Goal: Task Accomplishment & Management: Use online tool/utility

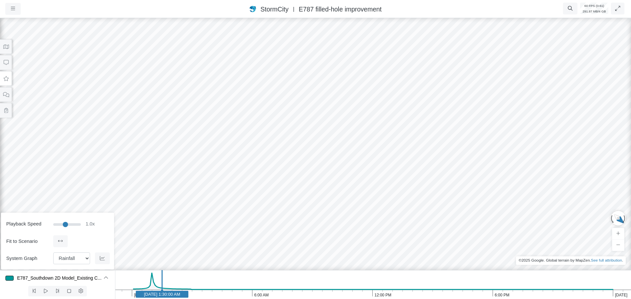
select select "Rainfall"
drag, startPoint x: 453, startPoint y: 146, endPoint x: 428, endPoint y: 121, distance: 35.5
click at [428, 121] on div "Entity or function does not exist in this scenario. Building Government facilit…" at bounding box center [315, 158] width 631 height 283
drag, startPoint x: 385, startPoint y: 136, endPoint x: 357, endPoint y: 198, distance: 67.9
click at [377, 220] on div "Entity or function does not exist in this scenario. Building Government facilit…" at bounding box center [315, 158] width 631 height 283
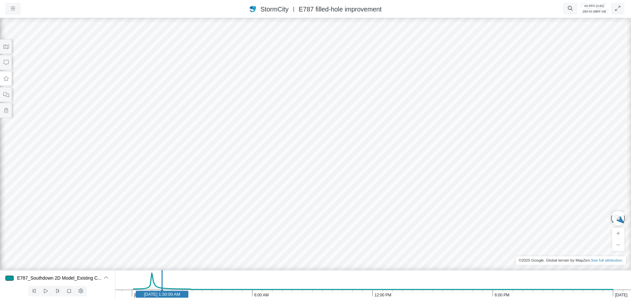
drag, startPoint x: 314, startPoint y: 108, endPoint x: 288, endPoint y: 204, distance: 99.5
click at [288, 204] on div "Entity or function does not exist in this scenario. Building Government facilit…" at bounding box center [315, 158] width 631 height 283
drag, startPoint x: 313, startPoint y: 225, endPoint x: 316, endPoint y: 223, distance: 4.0
click at [316, 223] on div "Entity or function does not exist in this scenario. Building Government facilit…" at bounding box center [315, 158] width 631 height 283
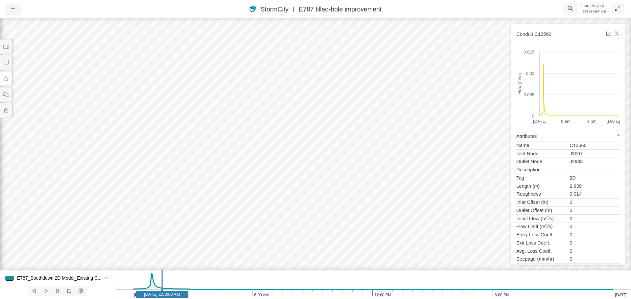
drag, startPoint x: 320, startPoint y: 229, endPoint x: 319, endPoint y: 225, distance: 4.3
click at [319, 225] on div "Entity or function does not exist in this scenario. Building Government facilit…" at bounding box center [315, 158] width 631 height 283
click at [392, 177] on div "Entity or function does not exist in this scenario. Building Government facilit…" at bounding box center [315, 158] width 631 height 283
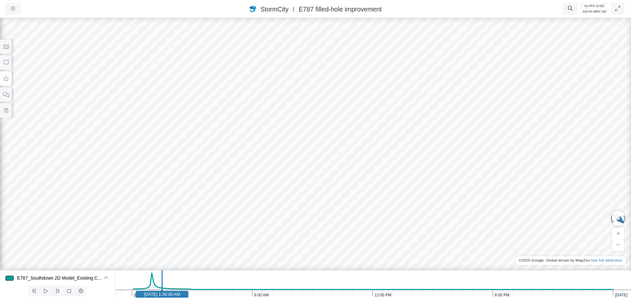
click at [9, 80] on icon at bounding box center [6, 78] width 6 height 5
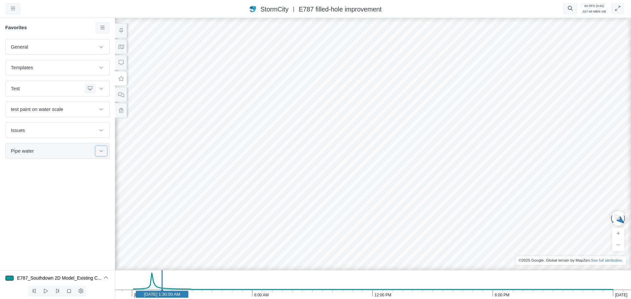
click at [103, 152] on icon at bounding box center [101, 151] width 5 height 4
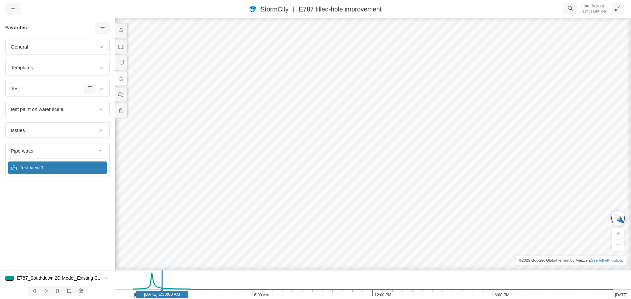
click at [69, 169] on span "Test view 1" at bounding box center [58, 167] width 82 height 7
drag, startPoint x: 431, startPoint y: 141, endPoint x: 426, endPoint y: 141, distance: 5.6
click at [426, 141] on div "Entity or function does not exist in this scenario. Building Government facilit…" at bounding box center [372, 158] width 631 height 283
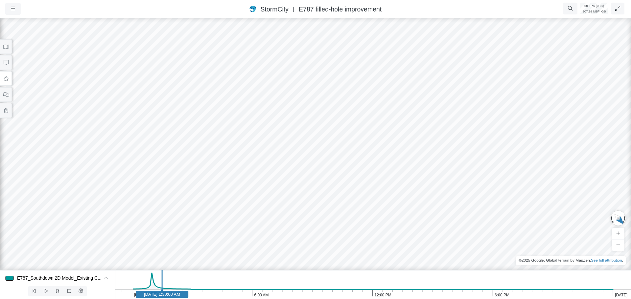
drag, startPoint x: 385, startPoint y: 119, endPoint x: 237, endPoint y: 140, distance: 149.6
click at [380, 148] on div "Entity or function does not exist in this scenario. Building Government facilit…" at bounding box center [315, 158] width 631 height 283
click at [8, 80] on icon at bounding box center [6, 78] width 6 height 5
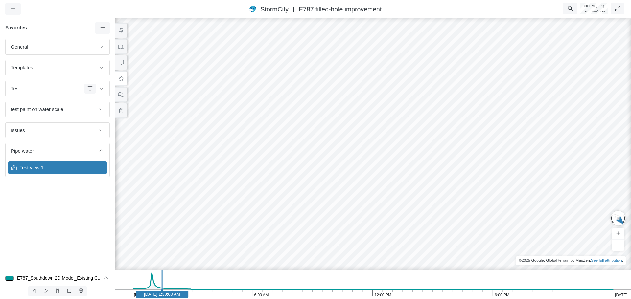
click at [50, 172] on div "Test view 1" at bounding box center [57, 168] width 99 height 12
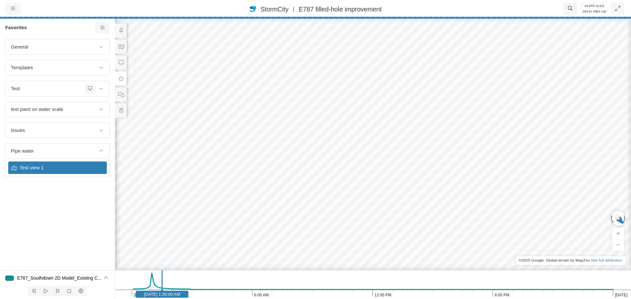
drag, startPoint x: 420, startPoint y: 152, endPoint x: 397, endPoint y: 176, distance: 32.5
click at [397, 176] on div "Entity or function does not exist in this scenario. Building Government facilit…" at bounding box center [372, 158] width 631 height 283
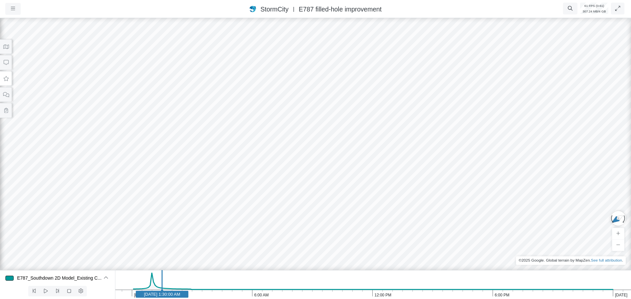
drag, startPoint x: 245, startPoint y: 103, endPoint x: 276, endPoint y: 149, distance: 55.3
drag, startPoint x: 317, startPoint y: 46, endPoint x: 297, endPoint y: 129, distance: 85.0
click at [257, 251] on div "Entity or function does not exist in this scenario. Building Government facilit…" at bounding box center [315, 158] width 631 height 283
drag, startPoint x: 314, startPoint y: 96, endPoint x: 317, endPoint y: 143, distance: 47.1
drag, startPoint x: 329, startPoint y: 77, endPoint x: 316, endPoint y: 129, distance: 53.5
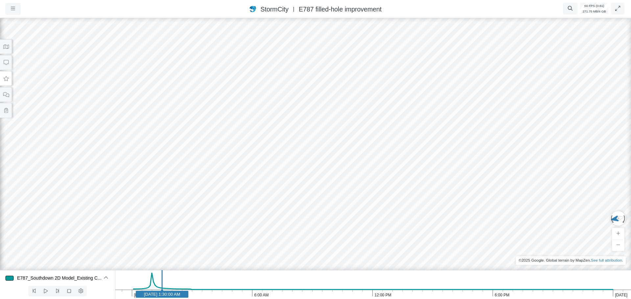
click at [316, 129] on div "Entity or function does not exist in this scenario. Building Government facilit…" at bounding box center [315, 158] width 631 height 283
click at [15, 9] on button "button" at bounding box center [12, 9] width 15 height 12
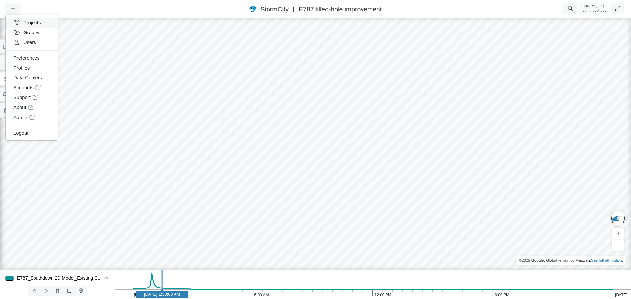
click at [30, 22] on link "Projects" at bounding box center [32, 23] width 52 height 10
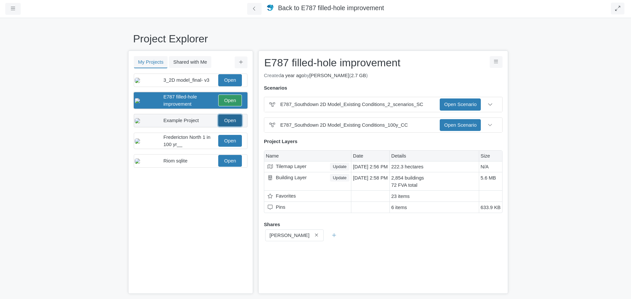
click at [231, 126] on link "Open" at bounding box center [230, 121] width 24 height 12
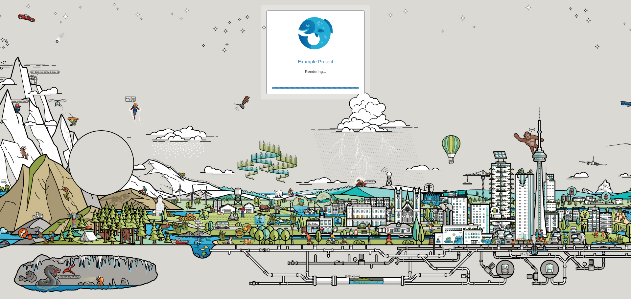
checkbox input "true"
checkbox input "false"
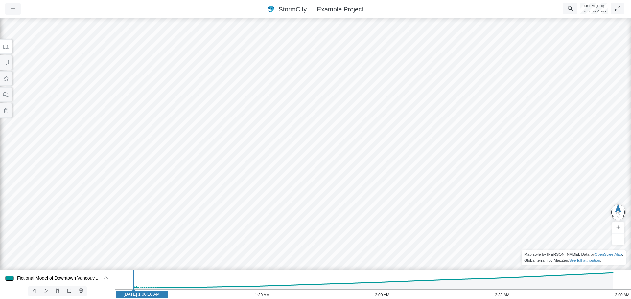
drag, startPoint x: 257, startPoint y: 155, endPoint x: 258, endPoint y: 125, distance: 30.6
click at [339, 298] on icon "3:00 AM 2:30 AM 2:00 AM 1:30 AM 1:00 AM [DATE] 1:00:10 AM" at bounding box center [373, 284] width 516 height 29
click at [410, 297] on icon "3:00 AM 2:30 AM 2:00 AM 1:30 AM 1:00 AM [DATE] 1:51:30 AM" at bounding box center [373, 284] width 516 height 29
drag, startPoint x: 367, startPoint y: 155, endPoint x: 383, endPoint y: 91, distance: 65.3
drag, startPoint x: 353, startPoint y: 161, endPoint x: 29, endPoint y: 171, distance: 324.7
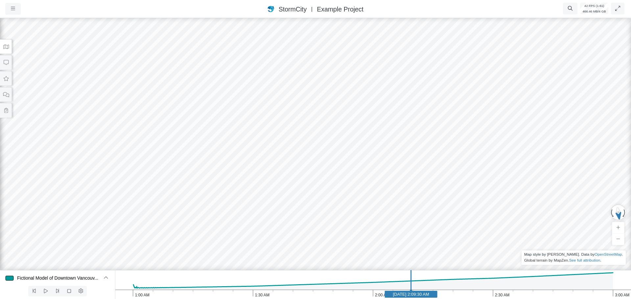
drag, startPoint x: 374, startPoint y: 182, endPoint x: 139, endPoint y: 160, distance: 235.2
drag, startPoint x: 413, startPoint y: 202, endPoint x: 128, endPoint y: 144, distance: 290.6
click at [461, 293] on icon "3:00 AM 2:30 AM 2:00 AM 1:30 AM 1:00 AM [DATE] 2:09:30 AM" at bounding box center [373, 284] width 516 height 29
click at [535, 296] on icon "3:00 AM 2:30 AM 2:00 AM 1:30 AM 1:00 AM [DATE] 2:22:10 AM" at bounding box center [373, 284] width 516 height 29
click at [574, 296] on icon "3:00 AM 2:30 AM 2:00 AM 1:30 AM 1:00 AM [DATE] 2:40:50 AM" at bounding box center [373, 284] width 516 height 29
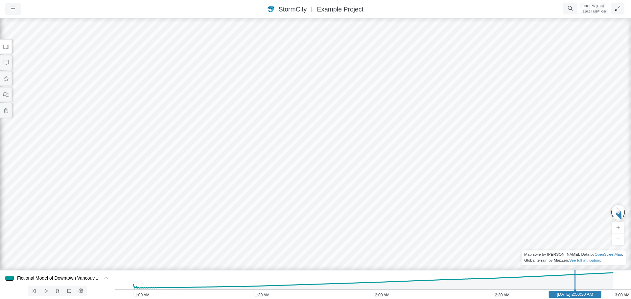
drag, startPoint x: 446, startPoint y: 244, endPoint x: 438, endPoint y: 245, distance: 8.6
click at [438, 245] on div at bounding box center [315, 158] width 631 height 283
drag, startPoint x: 360, startPoint y: 232, endPoint x: 47, endPoint y: 215, distance: 314.2
click at [46, 216] on div at bounding box center [315, 158] width 631 height 283
drag, startPoint x: 375, startPoint y: 243, endPoint x: 306, endPoint y: 225, distance: 71.3
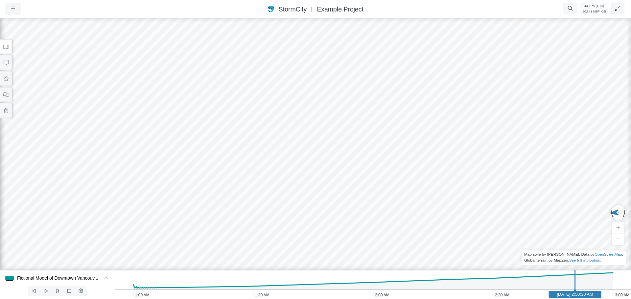
drag, startPoint x: 350, startPoint y: 203, endPoint x: 309, endPoint y: 234, distance: 51.1
drag, startPoint x: 213, startPoint y: 200, endPoint x: 294, endPoint y: 207, distance: 81.8
drag, startPoint x: 422, startPoint y: 166, endPoint x: 292, endPoint y: 205, distance: 135.9
click at [292, 206] on div at bounding box center [315, 158] width 631 height 283
drag, startPoint x: 287, startPoint y: 200, endPoint x: 315, endPoint y: 186, distance: 31.3
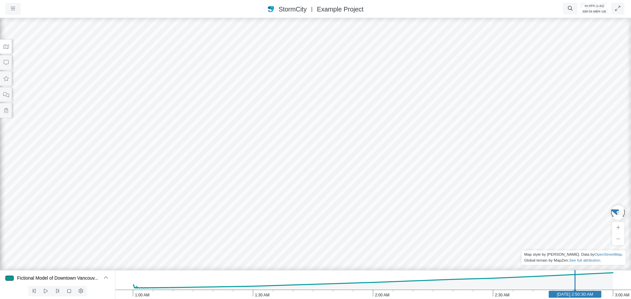
drag, startPoint x: 276, startPoint y: 197, endPoint x: 249, endPoint y: 197, distance: 26.6
click at [340, 294] on icon "3:00 AM 2:30 AM 2:00 AM 1:30 AM 1:00 AM [DATE] 2:50:30 AM" at bounding box center [373, 284] width 516 height 29
click at [280, 295] on icon "3:00 AM 2:30 AM 2:00 AM 1:30 AM 1:00 AM [DATE] 1:51:50 AM" at bounding box center [373, 284] width 516 height 29
click at [185, 295] on icon "3:00 AM 2:30 AM 2:00 AM 1:30 AM 1:00 AM [DATE] 1:36:50 AM" at bounding box center [373, 284] width 516 height 29
click at [203, 295] on text "[DATE] 1:13:00 AM" at bounding box center [185, 294] width 36 height 5
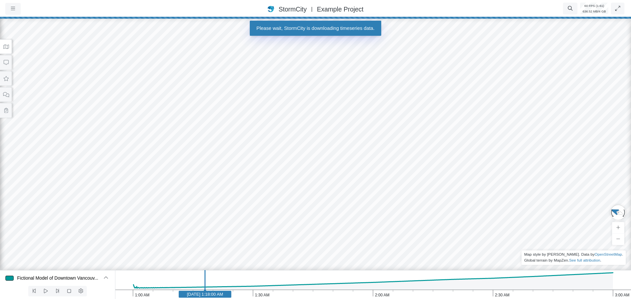
click at [223, 295] on text "[DATE] 1:18:00 AM" at bounding box center [205, 294] width 36 height 5
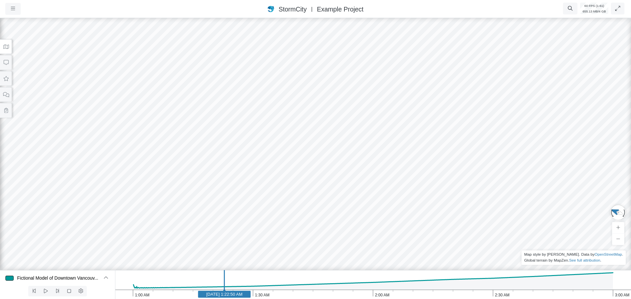
click at [7, 49] on icon at bounding box center [6, 46] width 6 height 5
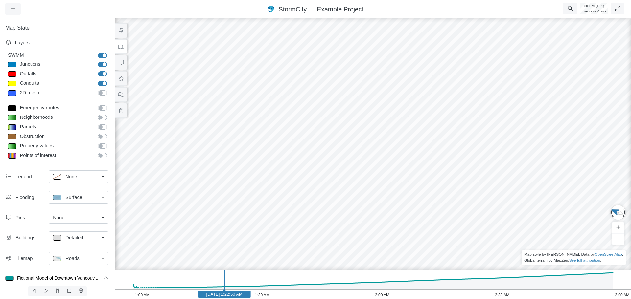
click at [110, 61] on label "Junctions" at bounding box center [110, 61] width 0 height 0
click at [98, 64] on input "Junctions" at bounding box center [100, 64] width 5 height 6
checkbox input "false"
drag, startPoint x: 330, startPoint y: 187, endPoint x: 403, endPoint y: 204, distance: 75.2
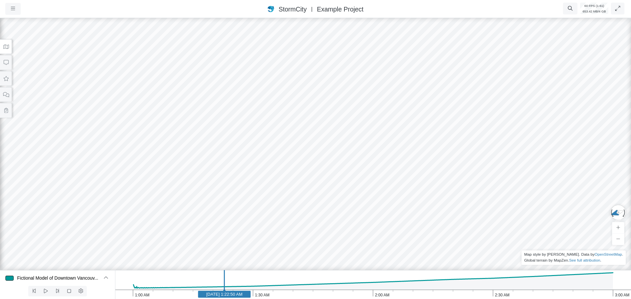
drag, startPoint x: 192, startPoint y: 139, endPoint x: 210, endPoint y: 152, distance: 22.6
click at [193, 140] on div at bounding box center [315, 158] width 631 height 283
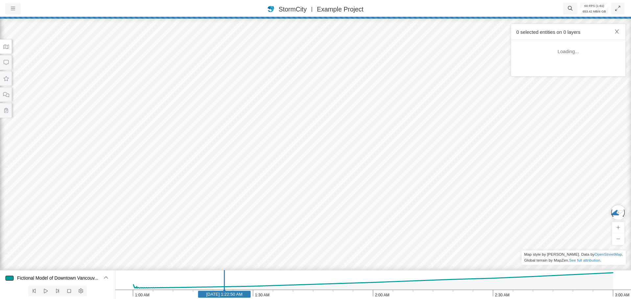
drag, startPoint x: 252, startPoint y: 177, endPoint x: 239, endPoint y: 175, distance: 13.7
click at [249, 176] on div at bounding box center [315, 158] width 631 height 283
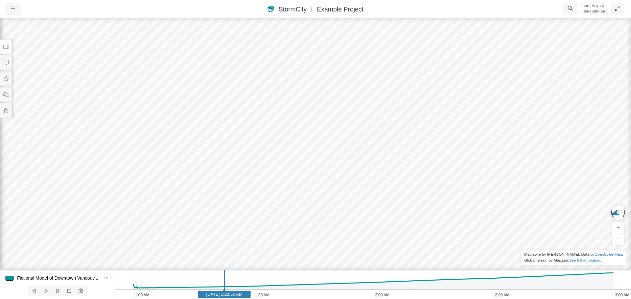
click at [134, 139] on div at bounding box center [315, 158] width 631 height 283
drag, startPoint x: 141, startPoint y: 132, endPoint x: 164, endPoint y: 141, distance: 24.5
drag, startPoint x: 197, startPoint y: 118, endPoint x: 216, endPoint y: 123, distance: 19.6
click at [197, 118] on div at bounding box center [315, 158] width 631 height 283
drag, startPoint x: 216, startPoint y: 123, endPoint x: 606, endPoint y: 185, distance: 395.2
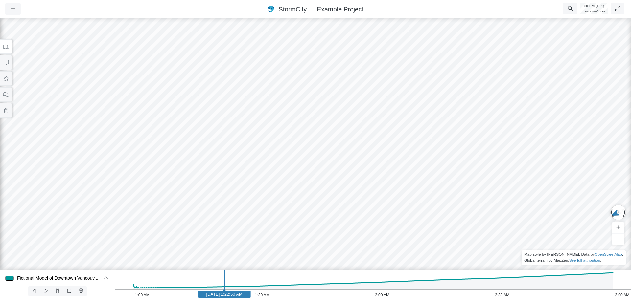
click at [607, 186] on div at bounding box center [315, 158] width 631 height 283
drag, startPoint x: 259, startPoint y: 180, endPoint x: 265, endPoint y: 190, distance: 12.1
click at [259, 181] on div at bounding box center [315, 158] width 631 height 283
drag, startPoint x: 272, startPoint y: 201, endPoint x: 253, endPoint y: 209, distance: 21.1
click at [251, 221] on div at bounding box center [315, 158] width 631 height 283
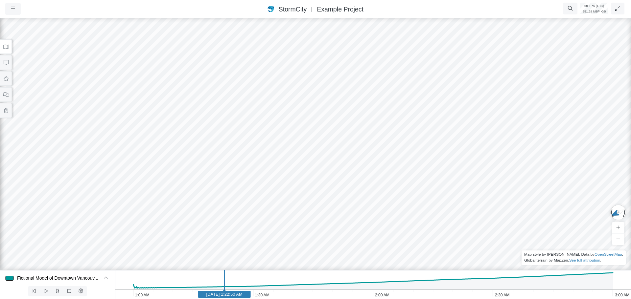
click at [252, 163] on div at bounding box center [315, 158] width 631 height 283
click at [208, 295] on text "[DATE] 1:22:50 AM" at bounding box center [224, 294] width 36 height 5
click at [4, 80] on icon at bounding box center [6, 78] width 6 height 5
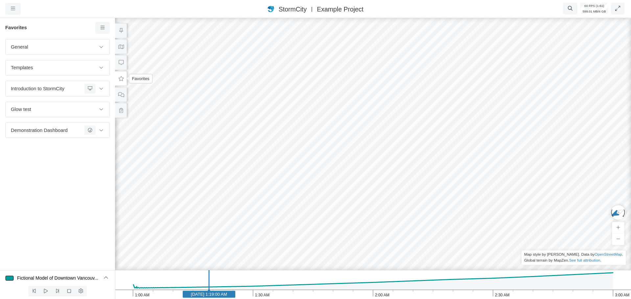
click at [118, 80] on icon at bounding box center [121, 78] width 6 height 5
click at [101, 30] on icon at bounding box center [103, 27] width 6 height 5
click at [116, 101] on span "Add Group" at bounding box center [121, 101] width 24 height 5
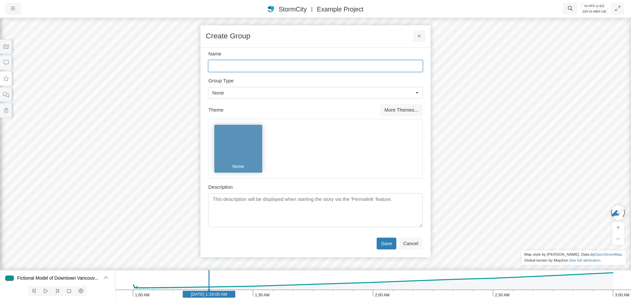
click at [232, 67] on input "Name" at bounding box center [315, 66] width 214 height 12
type input "Pipe water"
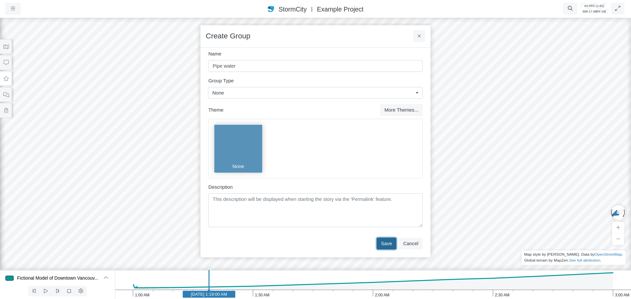
click at [383, 243] on button "Save" at bounding box center [386, 244] width 20 height 12
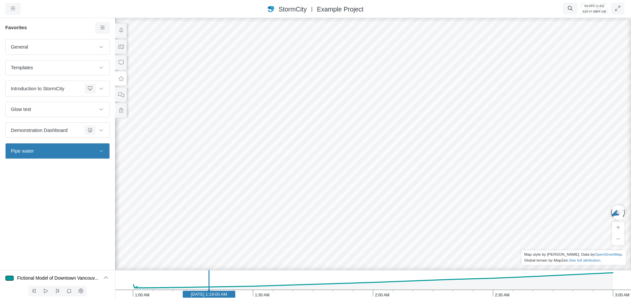
click at [119, 79] on icon at bounding box center [121, 78] width 6 height 5
click at [102, 27] on icon at bounding box center [103, 27] width 6 height 5
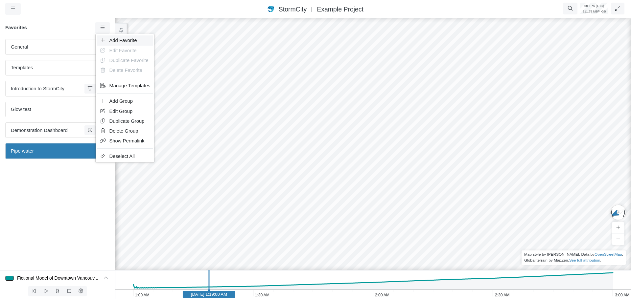
click at [113, 40] on span "Add Favorite" at bounding box center [123, 40] width 28 height 5
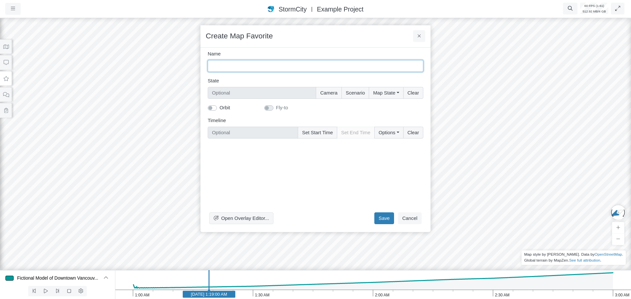
click at [243, 64] on input "Name" at bounding box center [316, 66] width 216 height 12
type input "Test view 1"
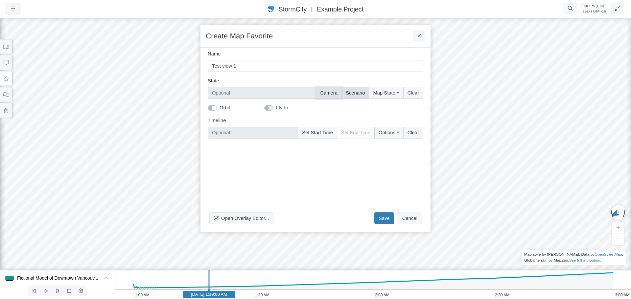
drag, startPoint x: 329, startPoint y: 93, endPoint x: 353, endPoint y: 93, distance: 24.6
click at [329, 93] on button "Camera" at bounding box center [329, 93] width 26 height 12
type input "Camera"
checkbox input "true"
click at [384, 95] on button "Map State" at bounding box center [386, 93] width 34 height 12
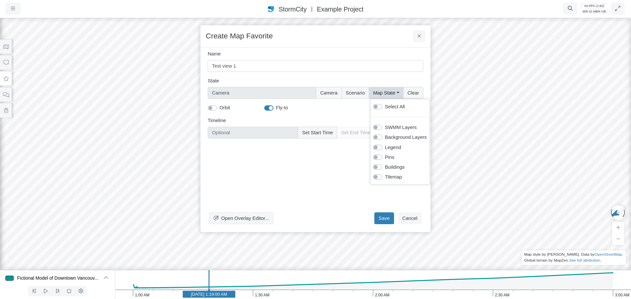
click at [385, 106] on label "Select All" at bounding box center [395, 106] width 20 height 7
click at [378, 106] on input "Select All" at bounding box center [375, 106] width 5 height 6
checkbox input "true"
type input "Camera + Full Map State"
checkbox input "true"
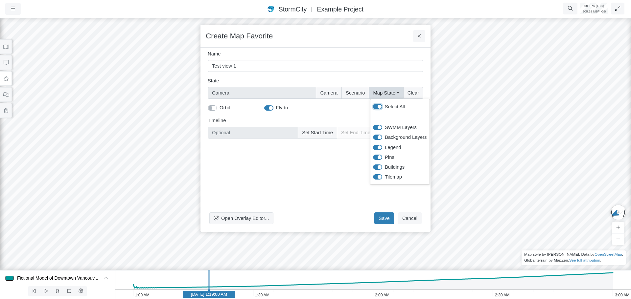
checkbox input "true"
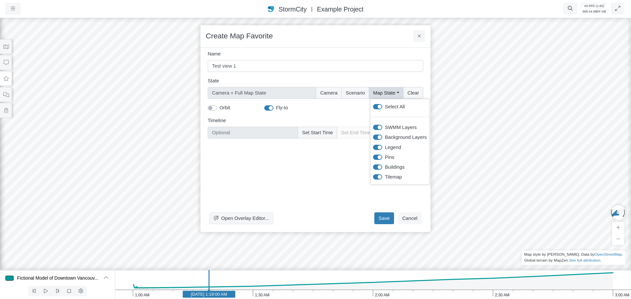
click at [339, 166] on div "Open Overlay Editor... Save Cancel" at bounding box center [316, 185] width 216 height 83
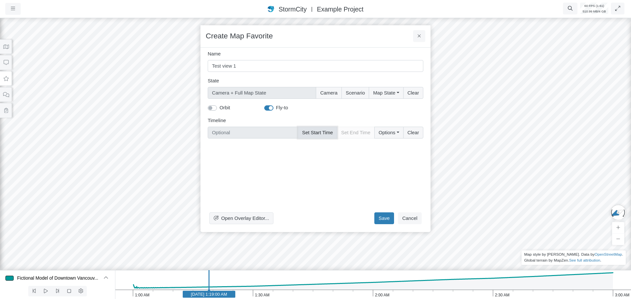
click at [325, 131] on button "Set Start Time" at bounding box center [317, 133] width 39 height 12
type input "[DATE] 1:19 AM"
click at [387, 224] on button "Save" at bounding box center [384, 219] width 20 height 12
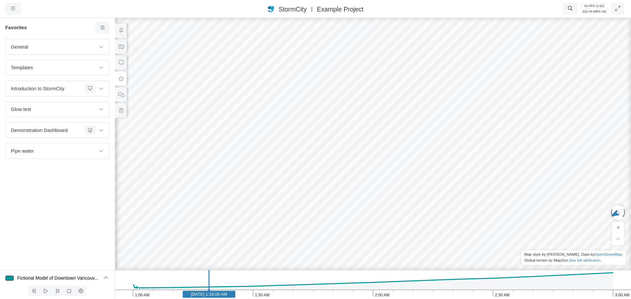
drag, startPoint x: 348, startPoint y: 185, endPoint x: 357, endPoint y: 188, distance: 9.2
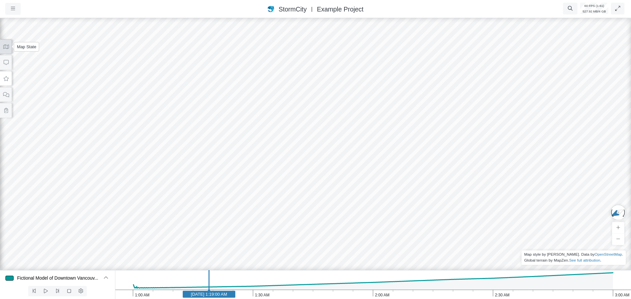
click at [6, 47] on icon at bounding box center [6, 46] width 6 height 5
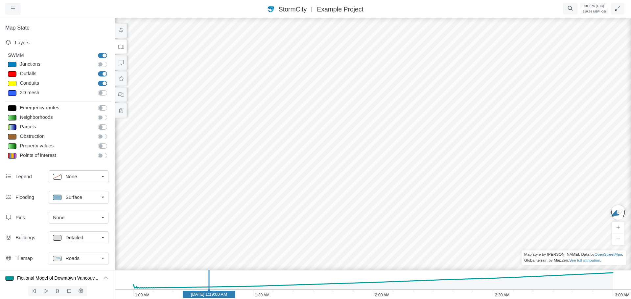
click at [110, 61] on label "Junctions" at bounding box center [110, 61] width 0 height 0
click at [99, 64] on input "Junctions" at bounding box center [100, 64] width 5 height 6
click at [110, 61] on label "Junctions" at bounding box center [110, 61] width 0 height 0
click at [99, 64] on input "Junctions" at bounding box center [100, 64] width 5 height 6
click at [110, 61] on label "Junctions" at bounding box center [110, 61] width 0 height 0
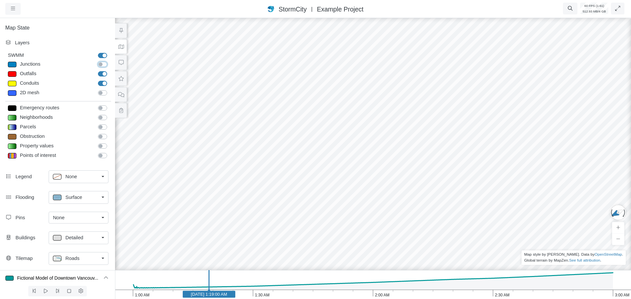
click at [99, 64] on input "Junctions" at bounding box center [100, 64] width 5 height 6
click at [110, 61] on label "Junctions" at bounding box center [110, 61] width 0 height 0
click at [99, 64] on input "Junctions" at bounding box center [100, 64] width 5 height 6
click at [110, 61] on label "Junctions" at bounding box center [110, 61] width 0 height 0
click at [99, 64] on input "Junctions" at bounding box center [100, 64] width 5 height 6
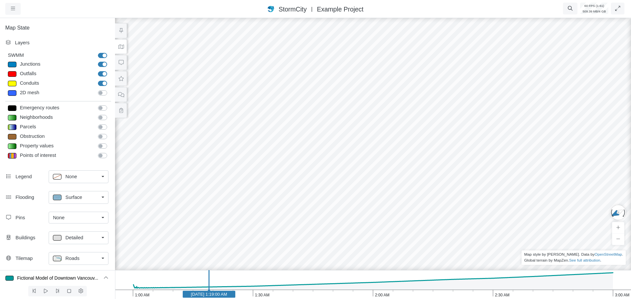
click at [110, 61] on label "Junctions" at bounding box center [110, 61] width 0 height 0
click at [99, 64] on input "Junctions" at bounding box center [100, 64] width 5 height 6
checkbox input "false"
drag, startPoint x: 379, startPoint y: 134, endPoint x: 375, endPoint y: 117, distance: 17.5
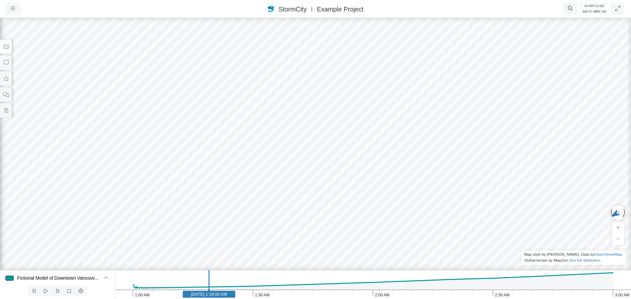
click at [208, 128] on div at bounding box center [315, 158] width 631 height 283
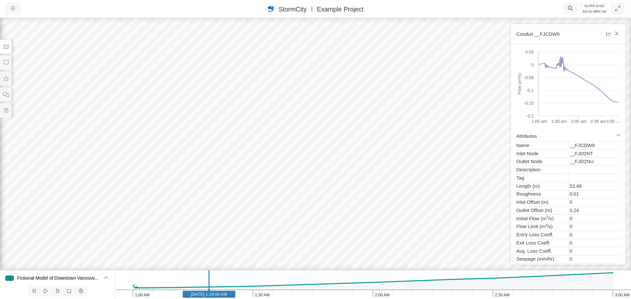
click at [536, 36] on h6 "Conduit __FJCDW9" at bounding box center [558, 33] width 85 height 7
copy h6 "__FJCDW9"
